Goal: Find specific page/section: Find specific page/section

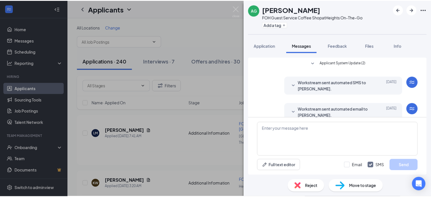
scroll to position [97, 0]
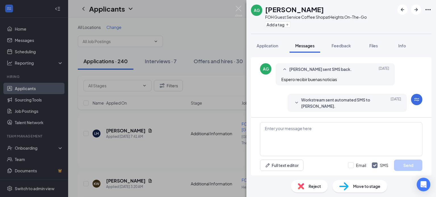
click at [173, 21] on div "AG [PERSON_NAME] FOH Guest Service Coffee Shop at Heights On-The-Go Add a tag A…" at bounding box center [218, 98] width 436 height 197
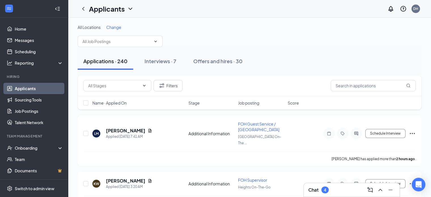
click at [27, 87] on link "Applicants" at bounding box center [39, 88] width 48 height 11
click at [26, 86] on link "Applicants" at bounding box center [39, 88] width 48 height 11
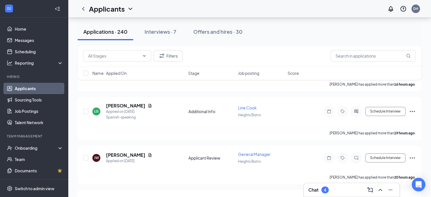
scroll to position [170, 0]
